Goal: Check status: Check status

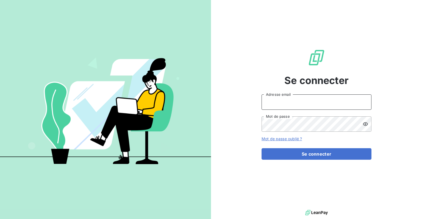
type input "[EMAIL_ADDRESS][DOMAIN_NAME]"
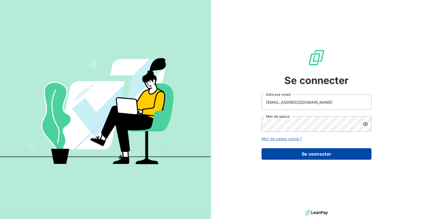
click at [296, 153] on button "Se connecter" at bounding box center [317, 154] width 110 height 12
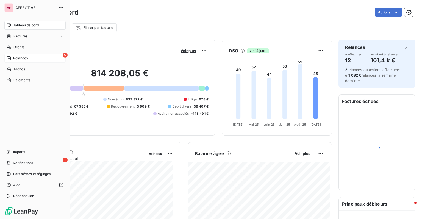
click at [9, 60] on icon at bounding box center [9, 58] width 4 height 4
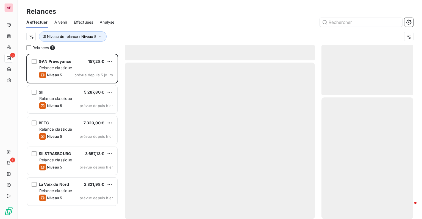
scroll to position [161, 87]
